Goal: Find specific page/section: Find specific page/section

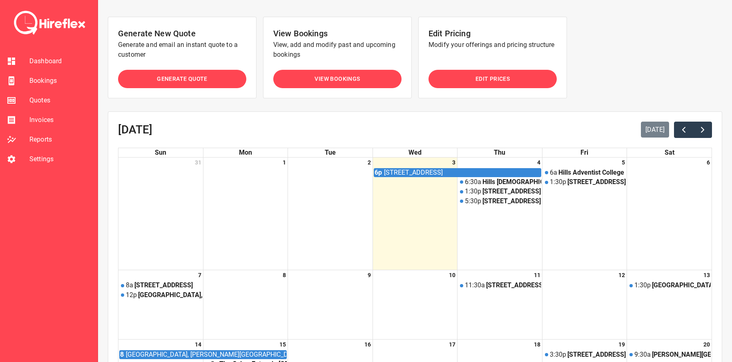
scroll to position [102, 0]
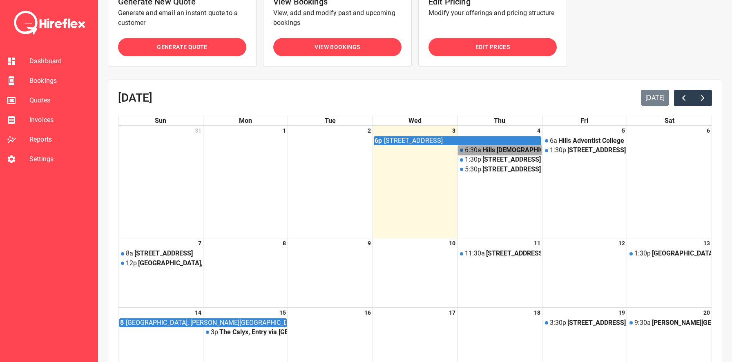
click at [494, 150] on link "6:[GEOGRAPHIC_DATA] [PERSON_NAME][GEOGRAPHIC_DATA], [GEOGRAPHIC_DATA]" at bounding box center [499, 150] width 83 height 9
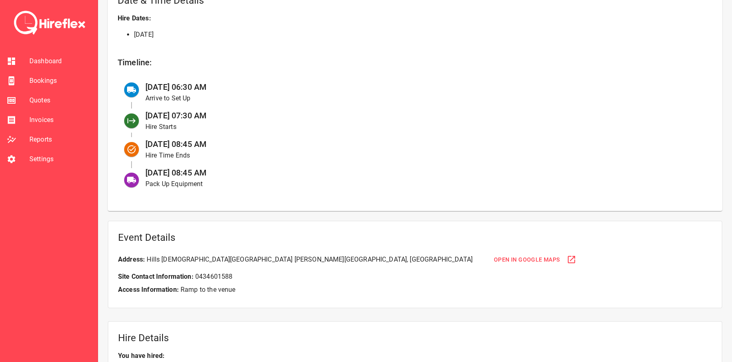
scroll to position [308, 0]
drag, startPoint x: 181, startPoint y: 85, endPoint x: 268, endPoint y: 85, distance: 87.4
click at [268, 85] on div "[DATE] 06:30 AM Arrive to Set Up" at bounding box center [422, 92] width 567 height 29
drag, startPoint x: 183, startPoint y: 85, endPoint x: 252, endPoint y: 85, distance: 69.0
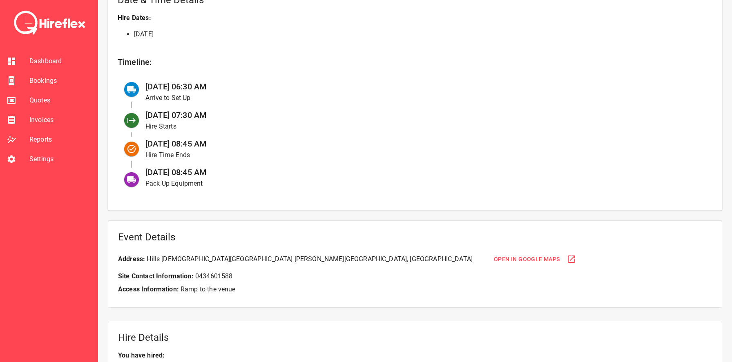
click at [252, 85] on div "[DATE] 06:30 AM Arrive to Set Up" at bounding box center [422, 92] width 567 height 29
drag, startPoint x: 183, startPoint y: 88, endPoint x: 239, endPoint y: 89, distance: 56.4
click at [239, 89] on div "[DATE] 06:30 AM Arrive to Set Up" at bounding box center [422, 92] width 567 height 29
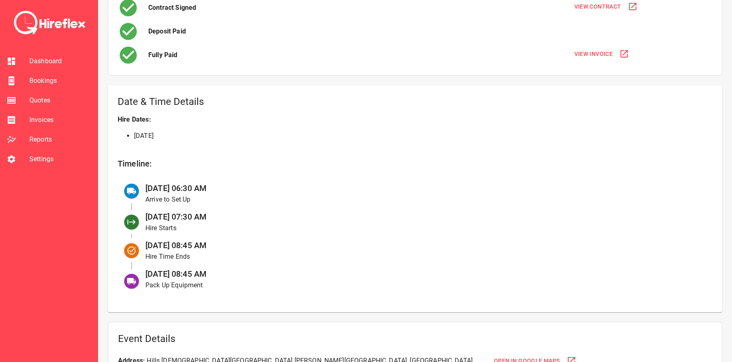
scroll to position [122, 0]
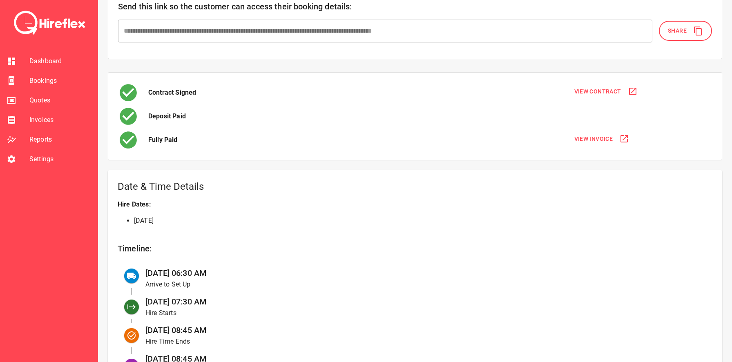
click at [163, 223] on li "[DATE]" at bounding box center [423, 221] width 579 height 10
click at [170, 220] on li "[DATE]" at bounding box center [423, 221] width 579 height 10
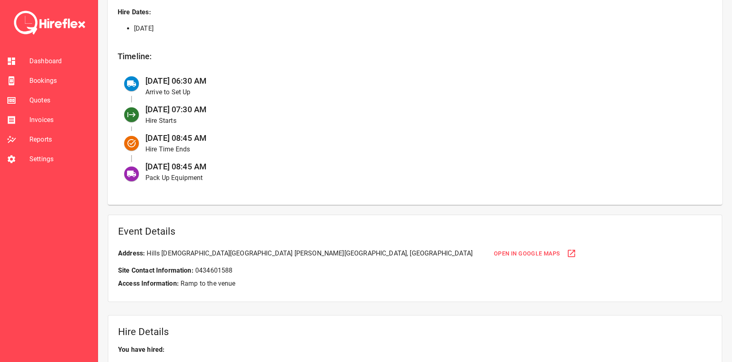
scroll to position [269, 0]
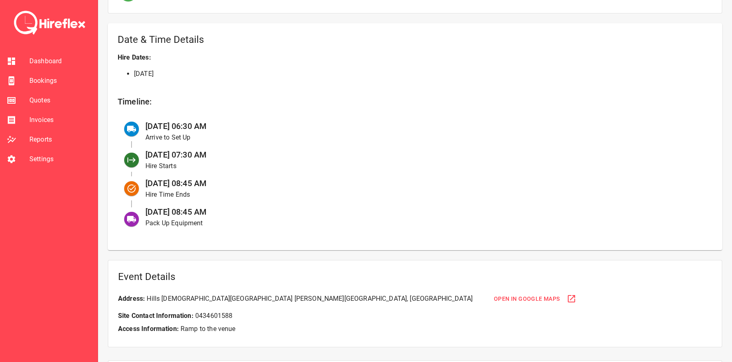
click at [494, 296] on span "Open in Google Maps" at bounding box center [527, 299] width 66 height 10
